Goal: Navigation & Orientation: Understand site structure

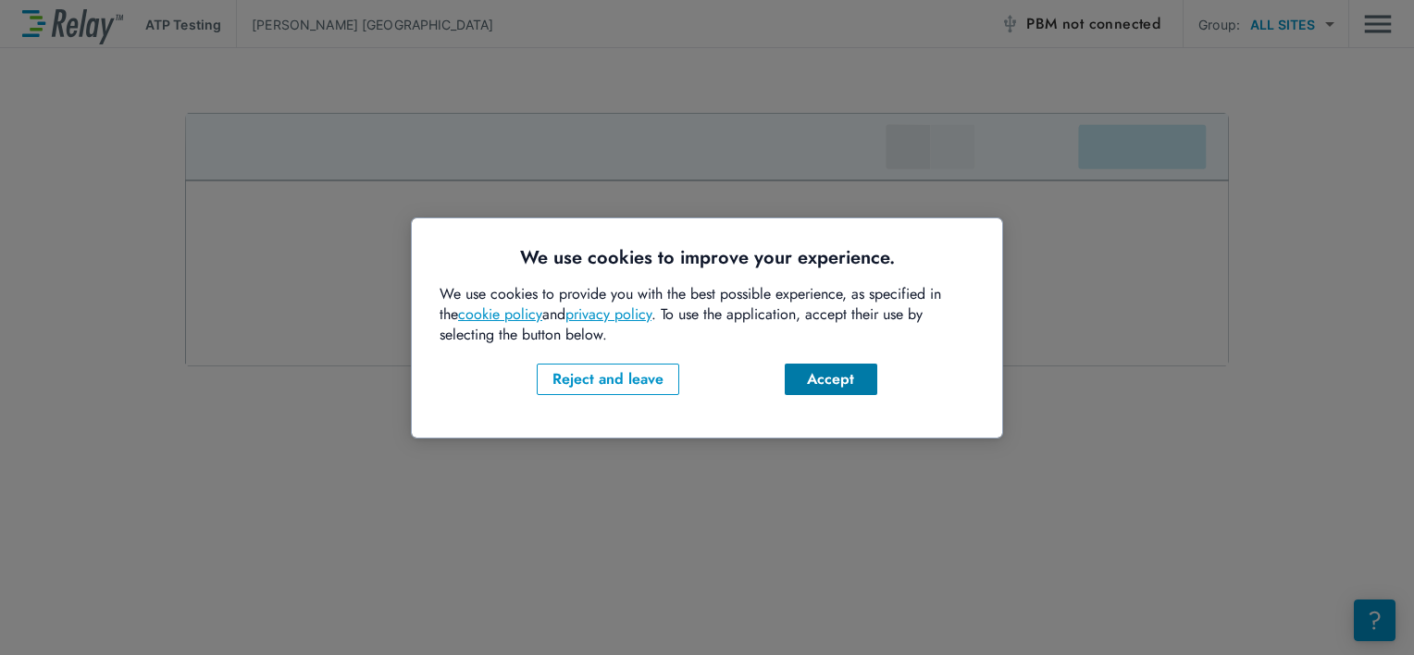
click at [844, 384] on div "Accept" at bounding box center [831, 379] width 63 height 22
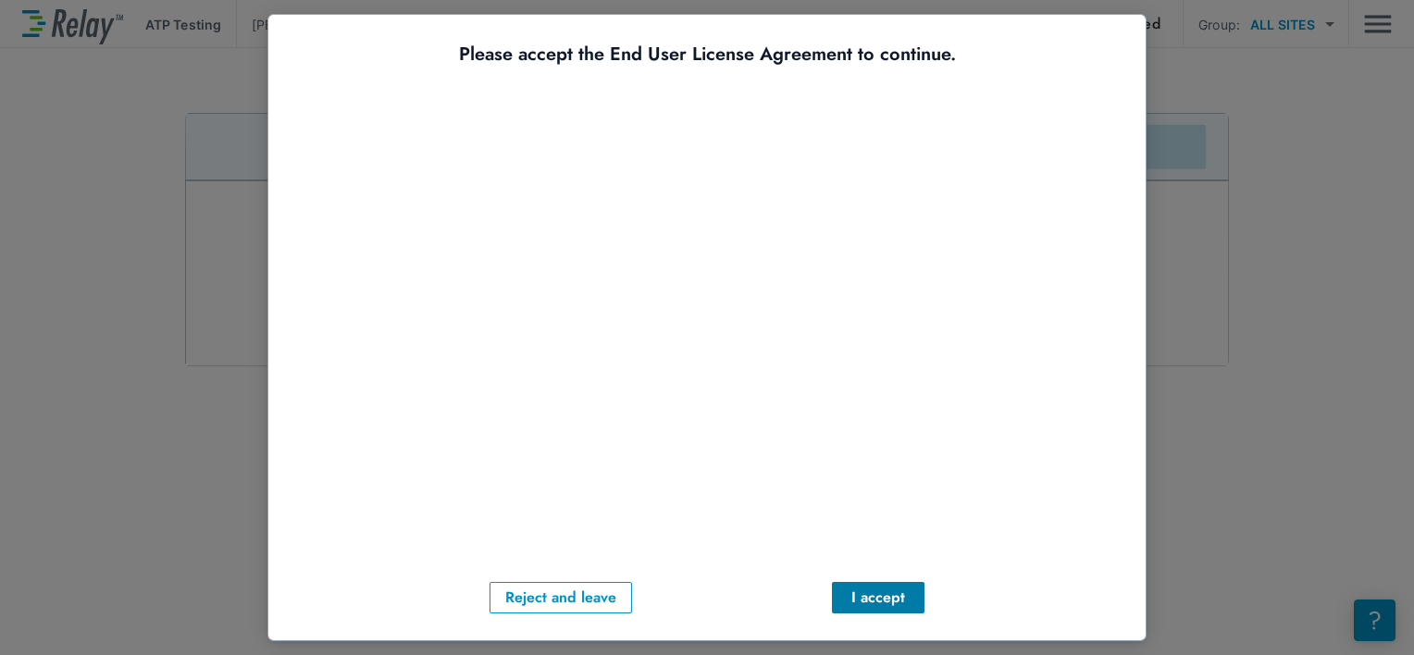
click at [839, 603] on button "I accept" at bounding box center [878, 597] width 93 height 31
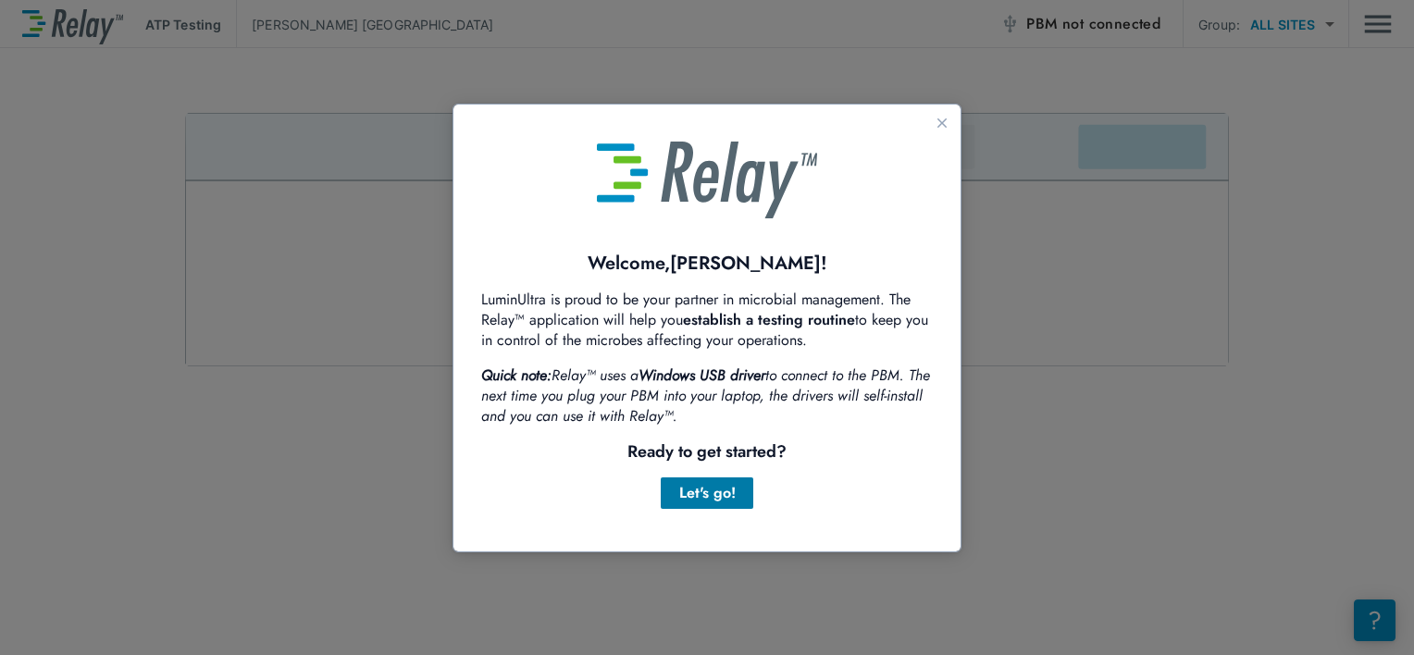
click at [741, 494] on button "Let's go!" at bounding box center [707, 493] width 93 height 31
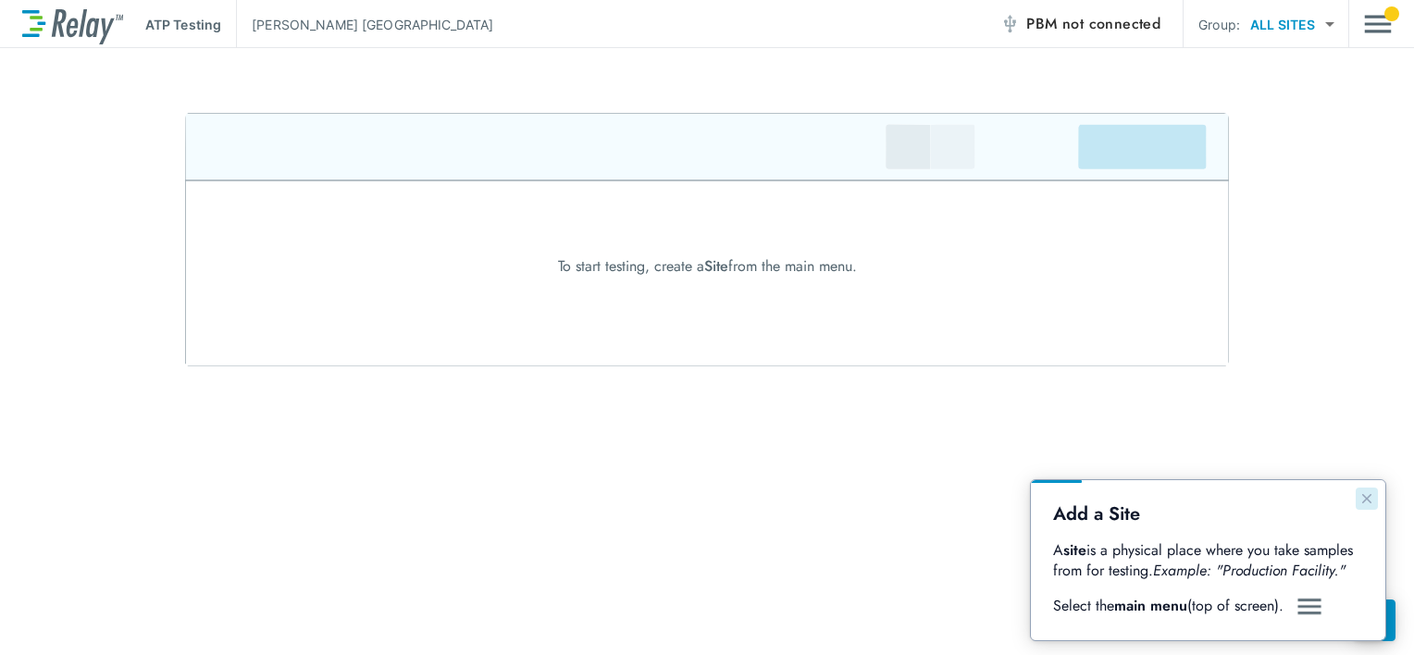
click at [1374, 499] on icon "Close guide" at bounding box center [1367, 499] width 15 height 15
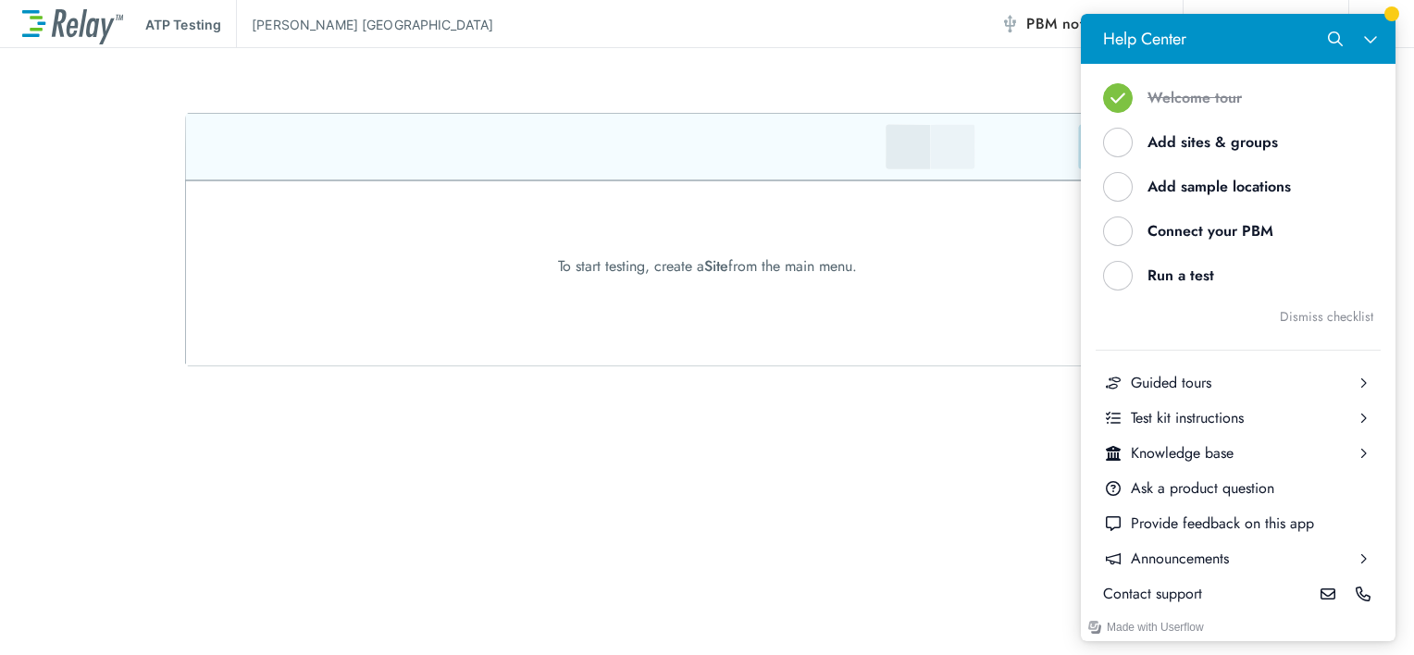
scroll to position [153, 0]
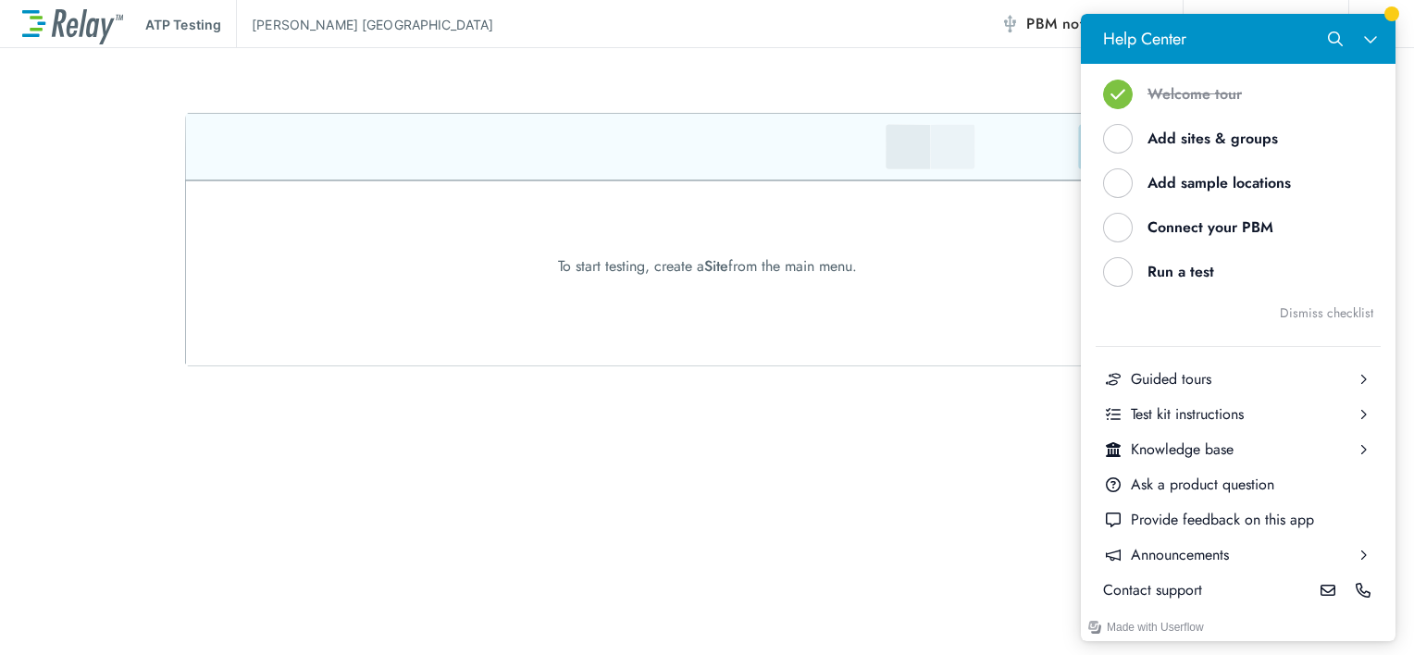
click at [975, 78] on div "ATP Testing [PERSON_NAME] PBM not connected Group: ALL SITES ********* ​ To sta…" at bounding box center [707, 327] width 1414 height 655
click at [1366, 33] on icon "Close Help Center" at bounding box center [1370, 38] width 15 height 15
